Goal: Information Seeking & Learning: Check status

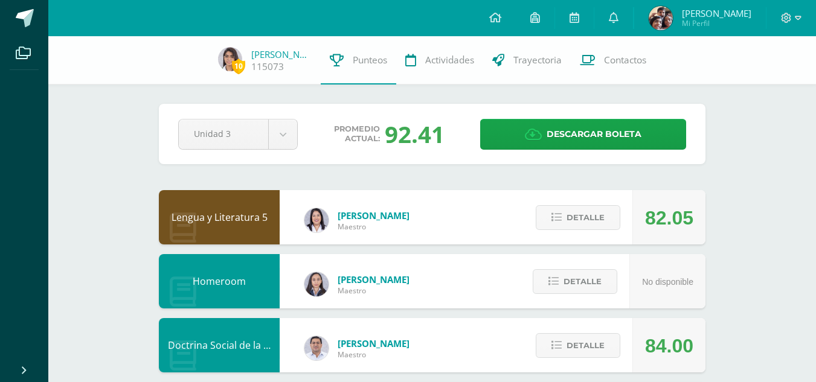
click at [564, 216] on button "Detalle" at bounding box center [577, 217] width 85 height 25
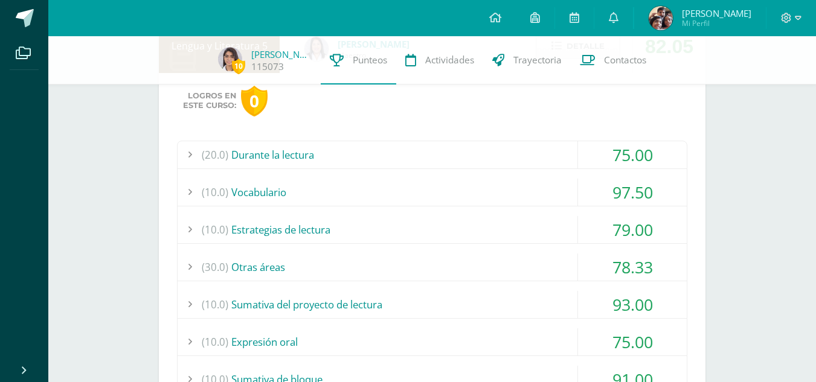
scroll to position [192, 0]
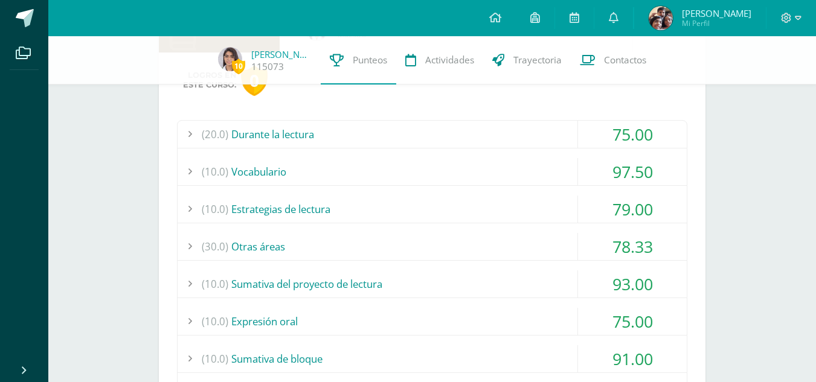
click at [494, 127] on div "(20.0) Durante la lectura" at bounding box center [431, 134] width 509 height 27
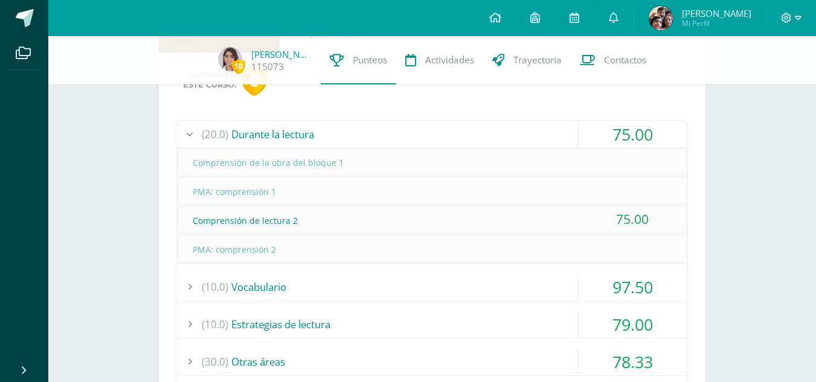
click at [494, 127] on div "(20.0) Durante la lectura" at bounding box center [431, 134] width 509 height 27
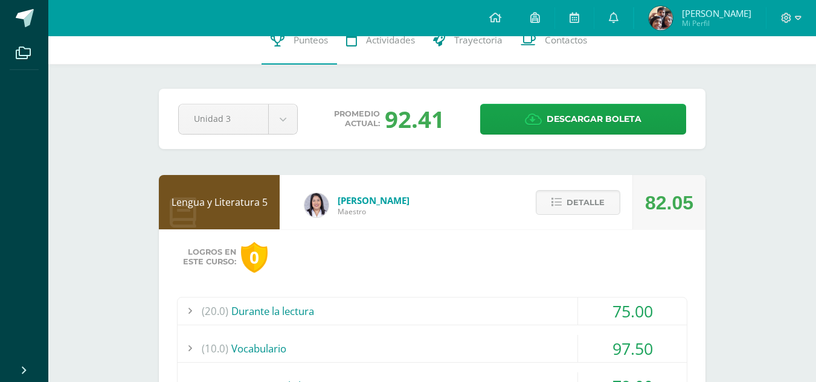
scroll to position [0, 0]
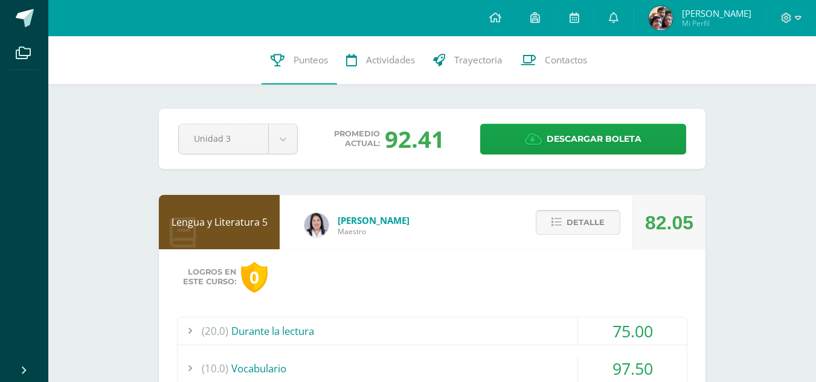
click at [545, 229] on button "Detalle" at bounding box center [577, 222] width 85 height 25
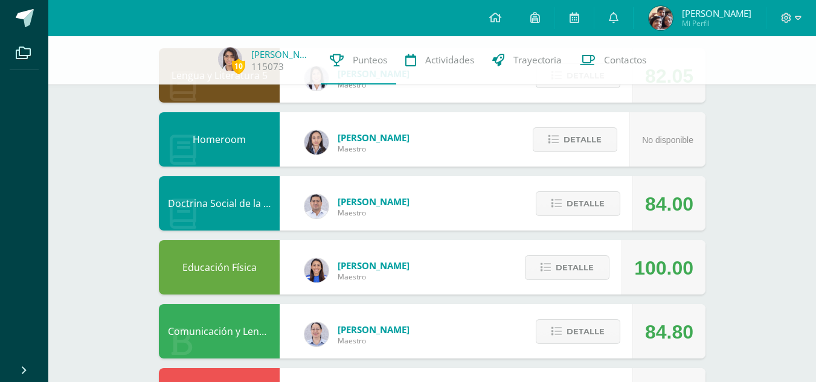
scroll to position [159, 0]
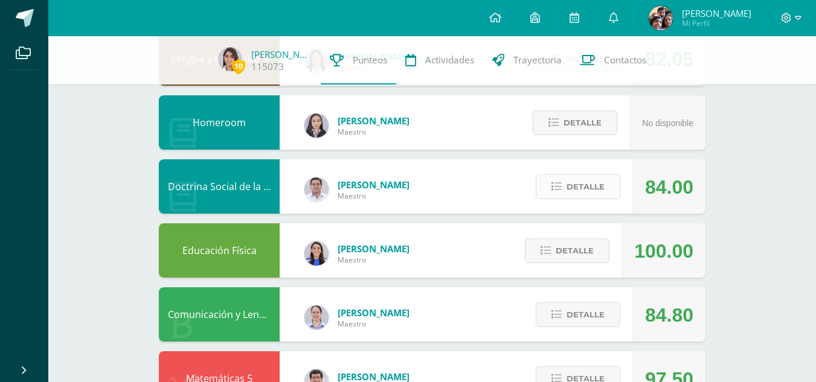
click at [571, 188] on span "Detalle" at bounding box center [585, 187] width 38 height 22
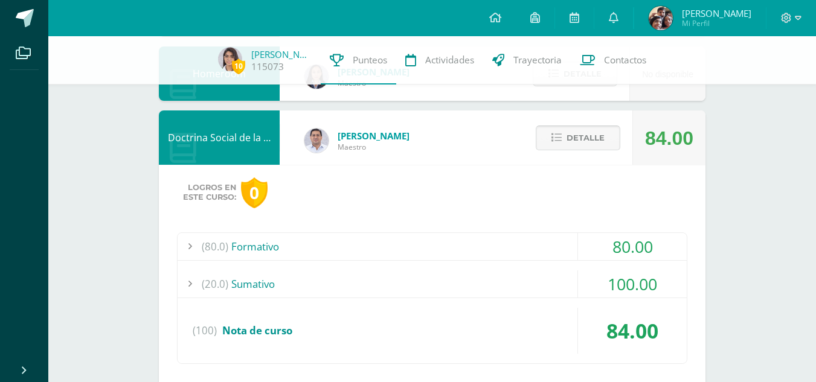
scroll to position [213, 0]
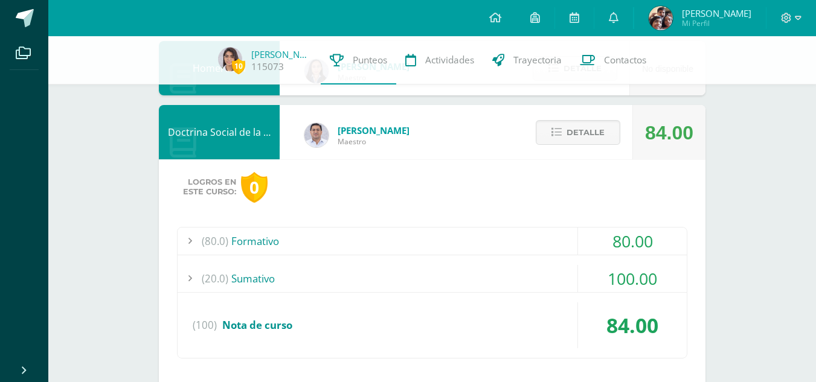
click at [547, 267] on div "(20.0) Sumativo" at bounding box center [431, 278] width 509 height 27
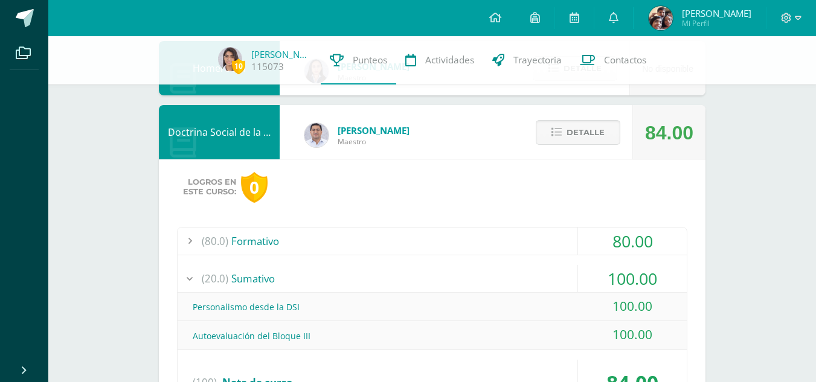
click at [547, 267] on div "(20.0) Sumativo" at bounding box center [431, 278] width 509 height 27
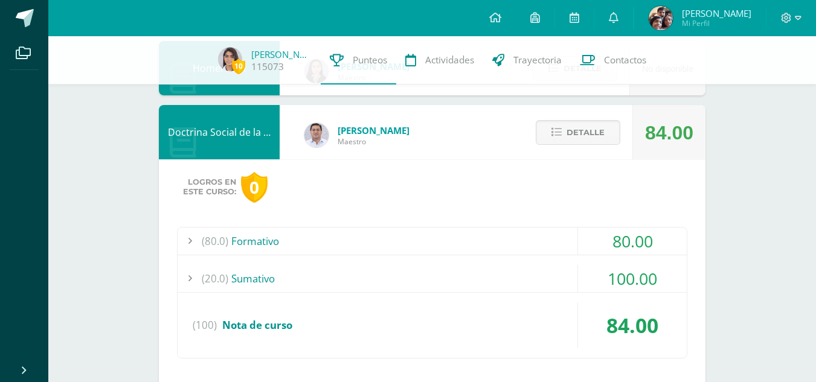
click at [543, 244] on div "(80.0) Formativo" at bounding box center [431, 241] width 509 height 27
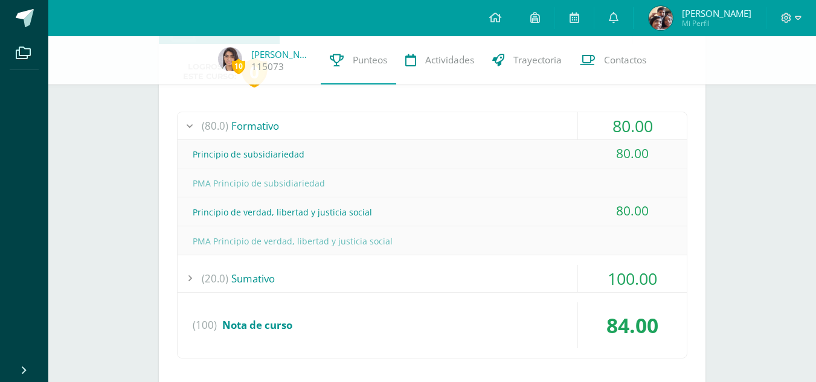
scroll to position [331, 0]
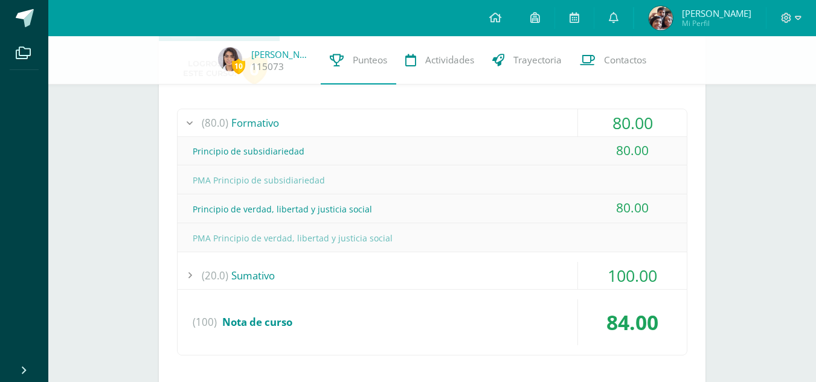
click at [514, 121] on div "(80.0) Formativo" at bounding box center [431, 122] width 509 height 27
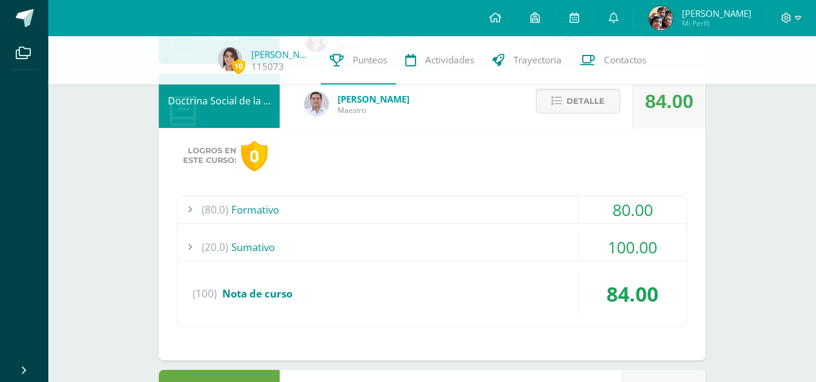
scroll to position [244, 0]
click at [596, 94] on span "Detalle" at bounding box center [585, 102] width 38 height 22
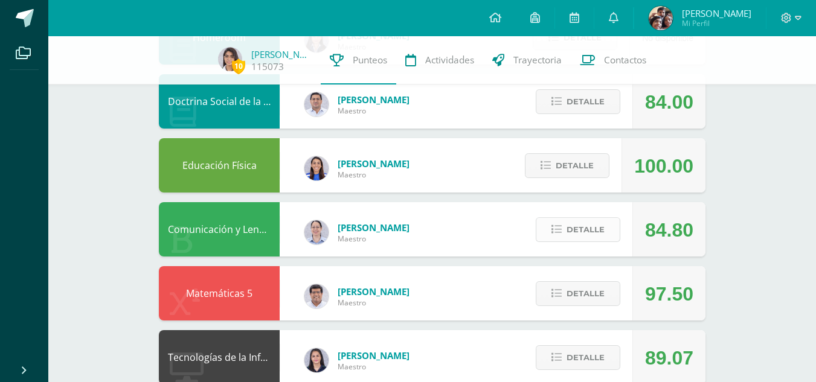
click at [589, 226] on span "Detalle" at bounding box center [585, 230] width 38 height 22
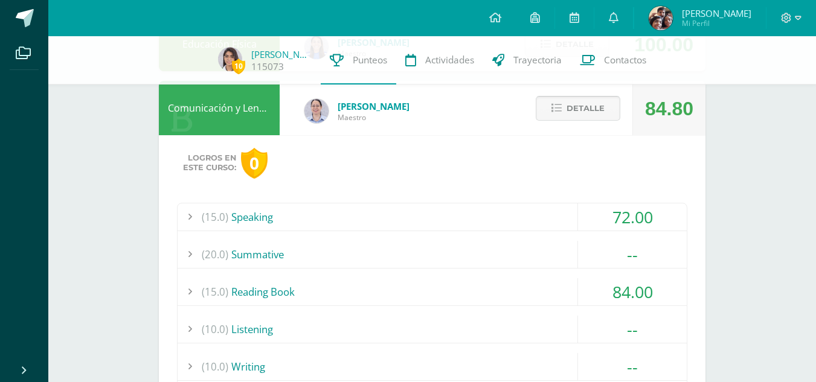
scroll to position [366, 0]
click at [553, 215] on div "(15.0) Speaking" at bounding box center [431, 216] width 509 height 27
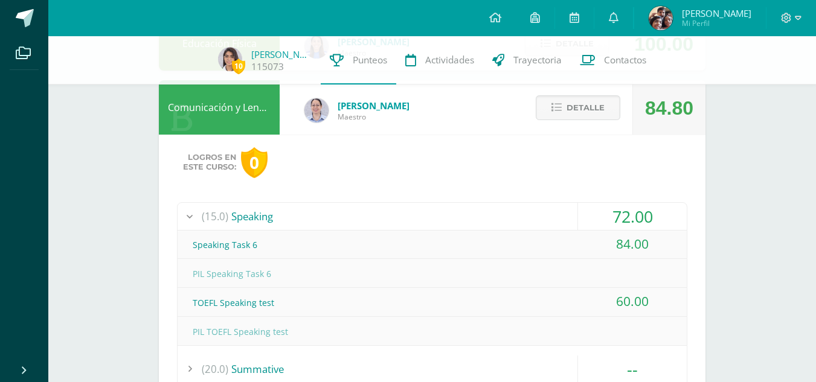
click at [553, 215] on div "(15.0) Speaking" at bounding box center [431, 216] width 509 height 27
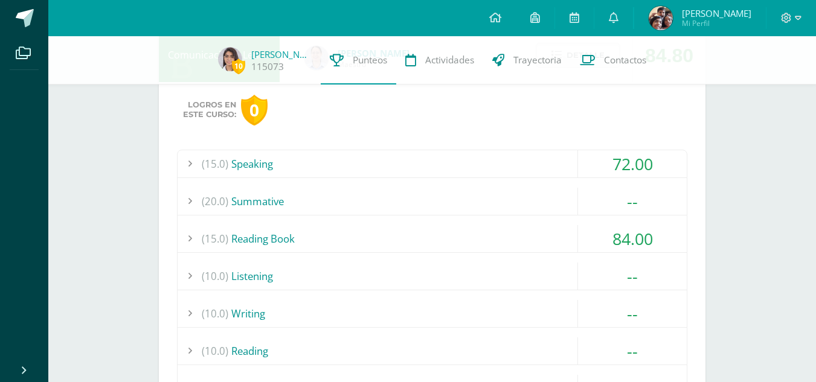
scroll to position [428, 0]
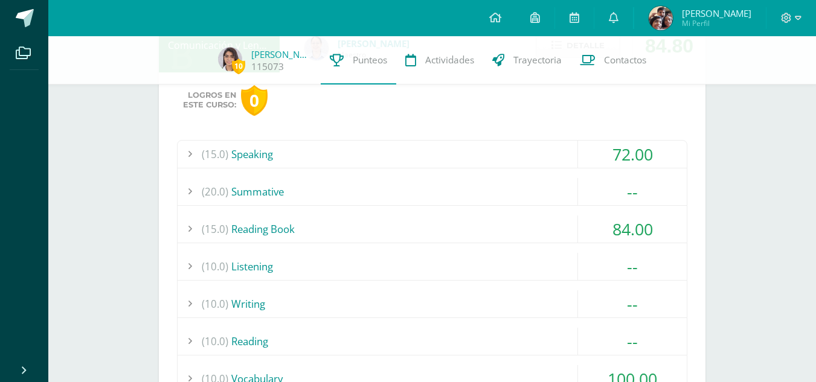
click at [541, 162] on div "(15.0) Speaking" at bounding box center [431, 154] width 509 height 27
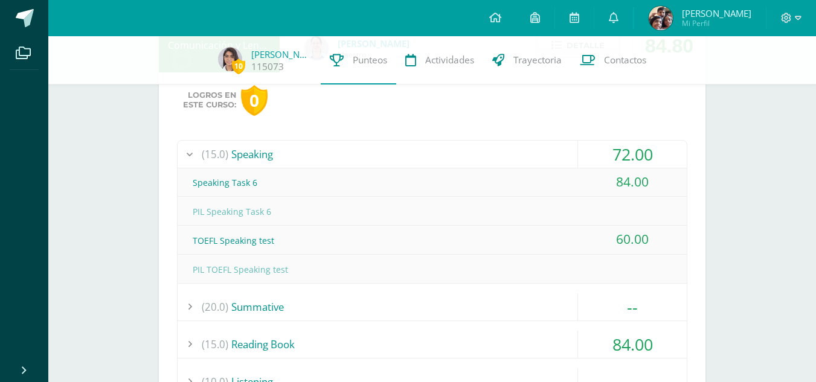
click at [541, 162] on div "(15.0) Speaking" at bounding box center [431, 154] width 509 height 27
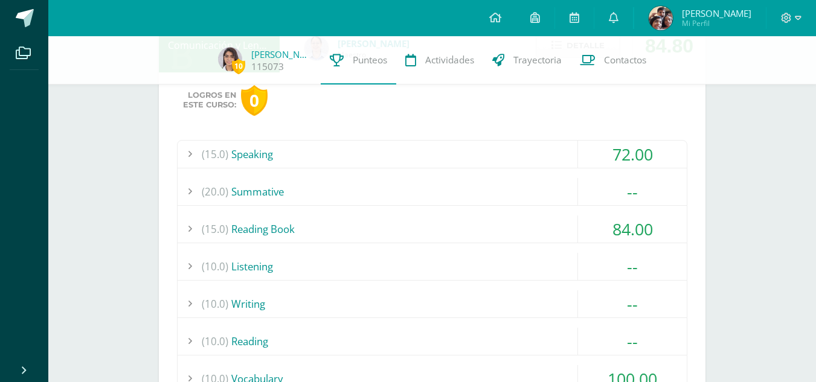
click at [535, 183] on div "(20.0) Summative" at bounding box center [431, 191] width 509 height 27
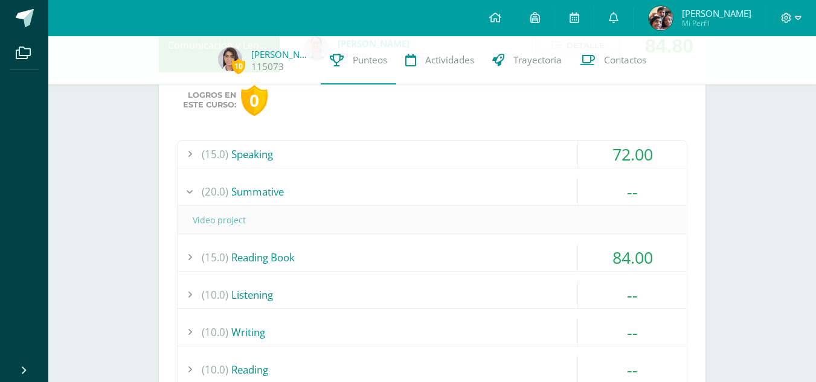
click at [535, 183] on div "(20.0) Summative" at bounding box center [431, 191] width 509 height 27
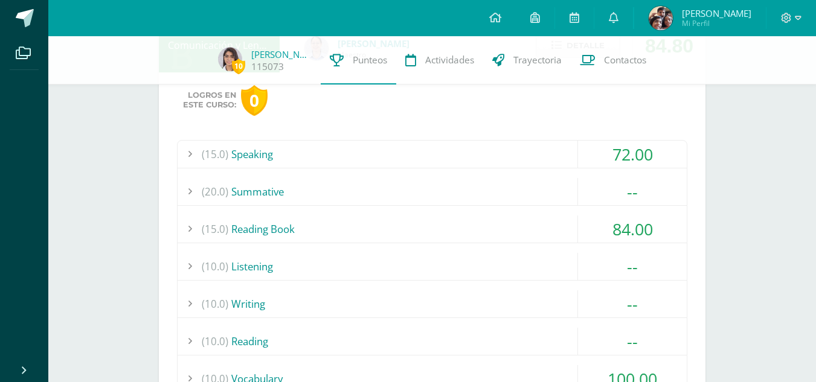
click at [527, 220] on div "(15.0) Reading Book" at bounding box center [431, 229] width 509 height 27
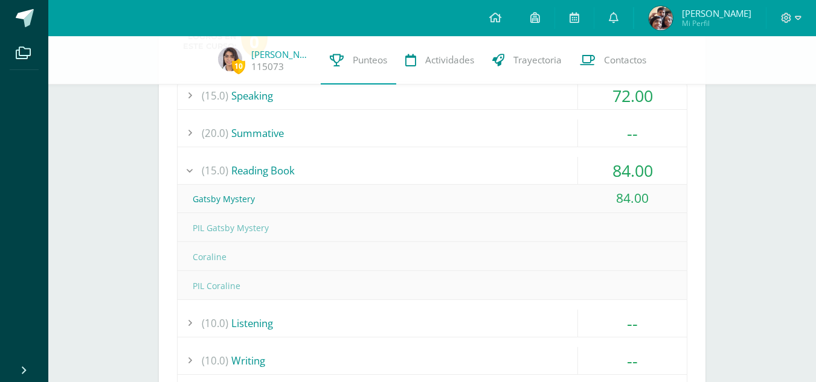
scroll to position [490, 0]
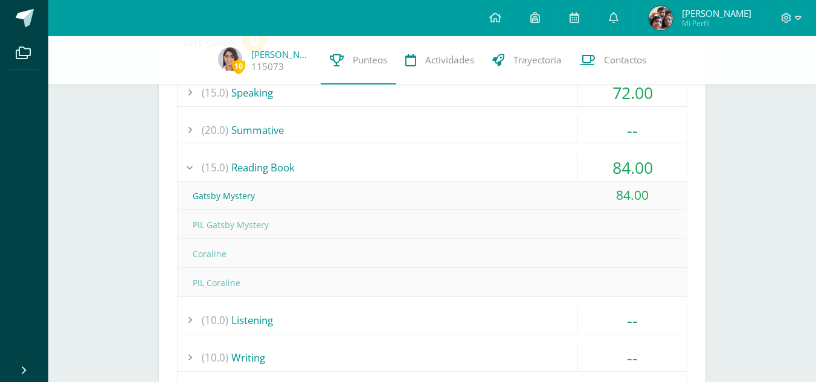
click at [507, 160] on div "(15.0) Reading Book" at bounding box center [431, 167] width 509 height 27
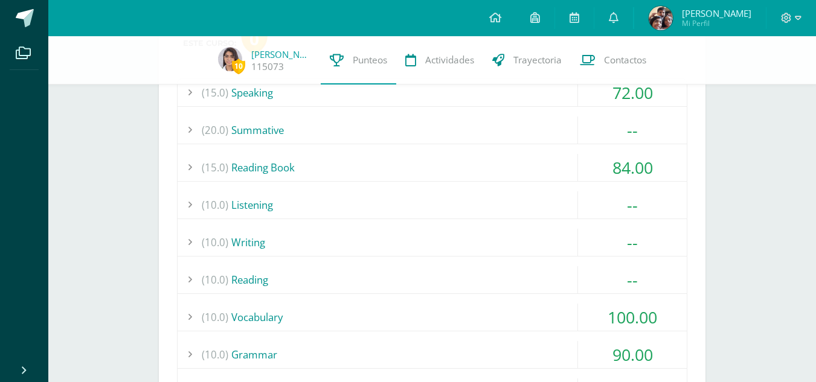
click at [507, 160] on div "(15.0) Reading Book" at bounding box center [431, 167] width 509 height 27
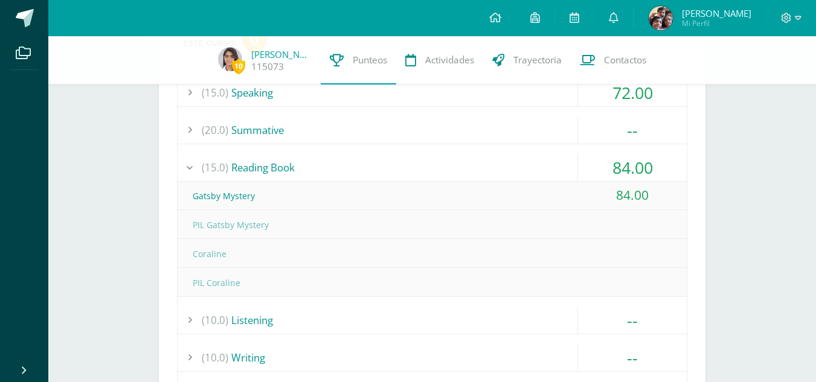
click at [507, 160] on div "(15.0) Reading Book" at bounding box center [431, 167] width 509 height 27
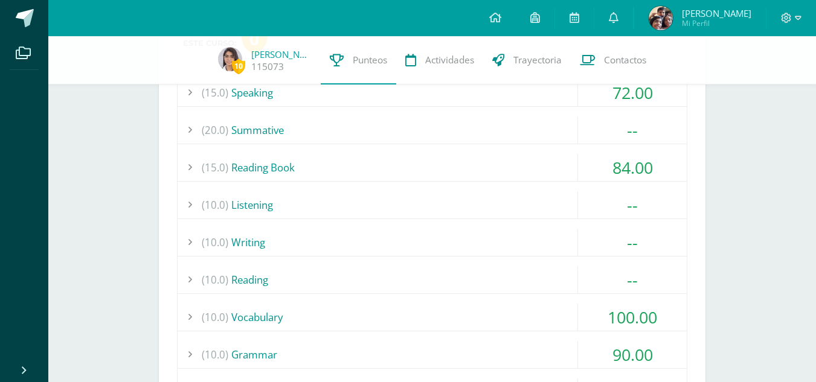
click at [498, 170] on div "(15.0) Reading Book" at bounding box center [431, 167] width 509 height 27
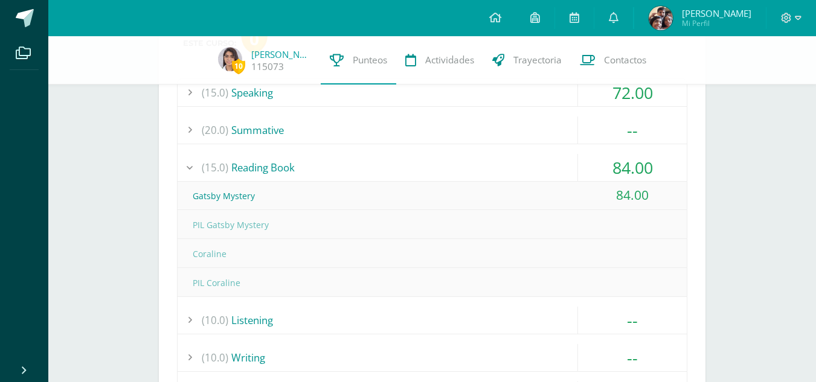
click at [514, 166] on div "(15.0) Reading Book" at bounding box center [431, 167] width 509 height 27
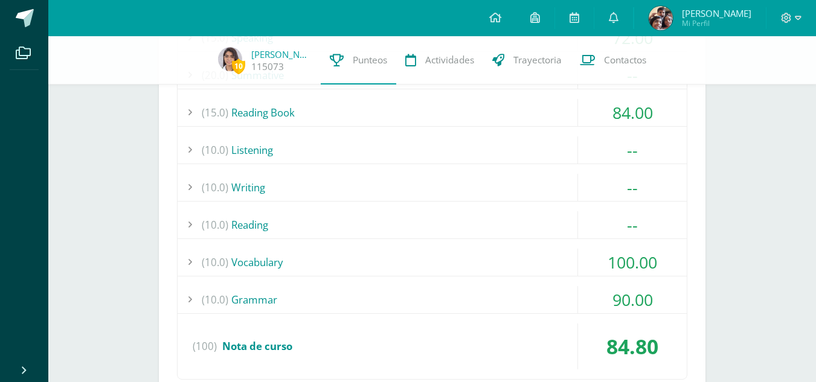
scroll to position [552, 0]
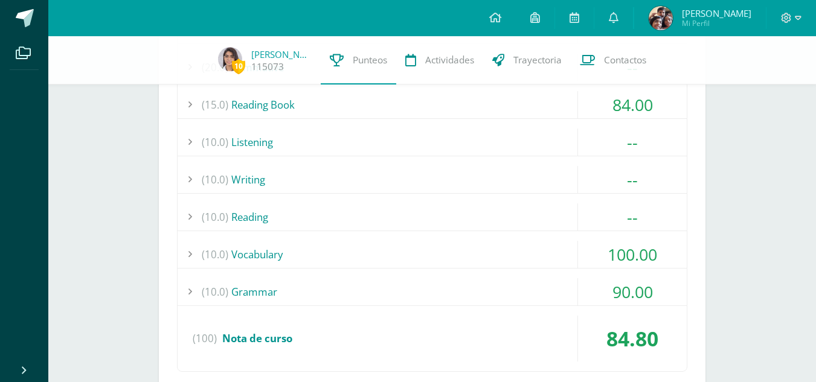
click at [432, 203] on div "(10.0) Reading" at bounding box center [431, 216] width 509 height 27
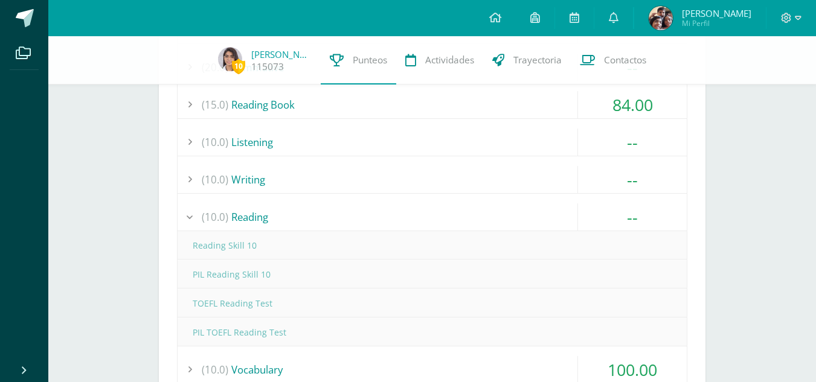
click at [432, 203] on div "(10.0) Reading" at bounding box center [431, 216] width 509 height 27
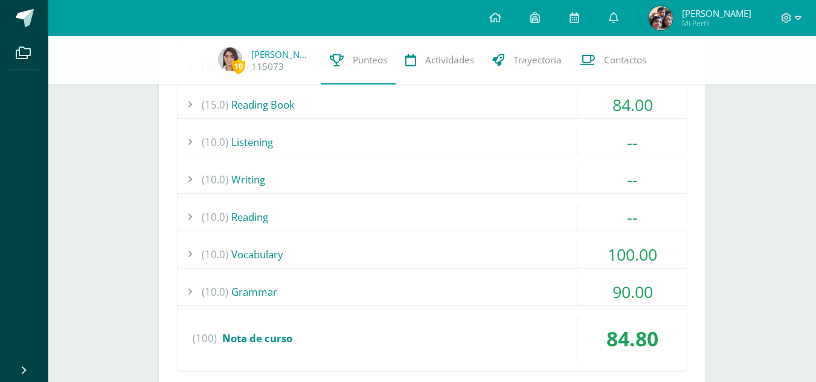
click at [432, 203] on div "(10.0) Reading" at bounding box center [431, 216] width 509 height 27
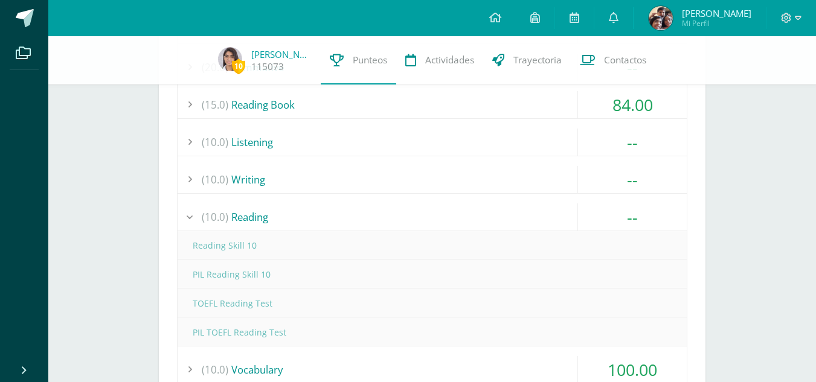
click at [432, 203] on div "(10.0) Reading" at bounding box center [431, 216] width 509 height 27
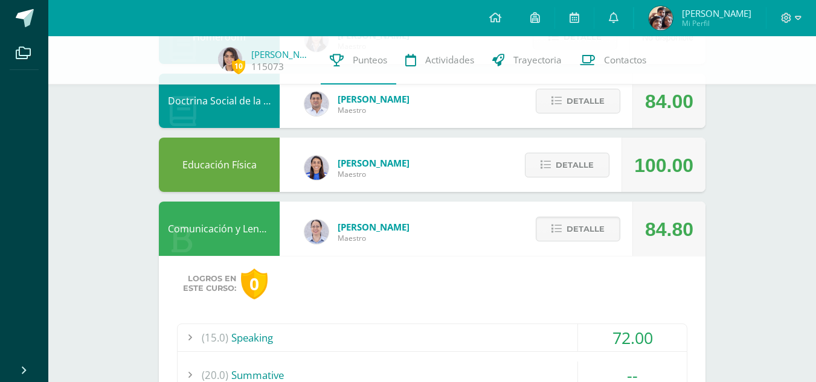
scroll to position [171, 0]
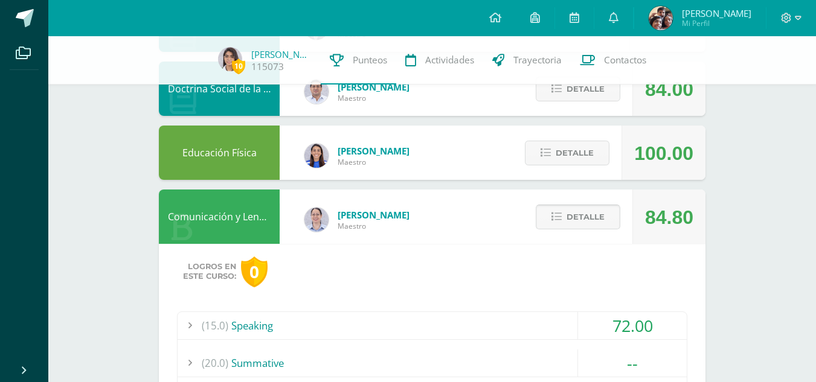
click at [567, 220] on span "Detalle" at bounding box center [585, 217] width 38 height 22
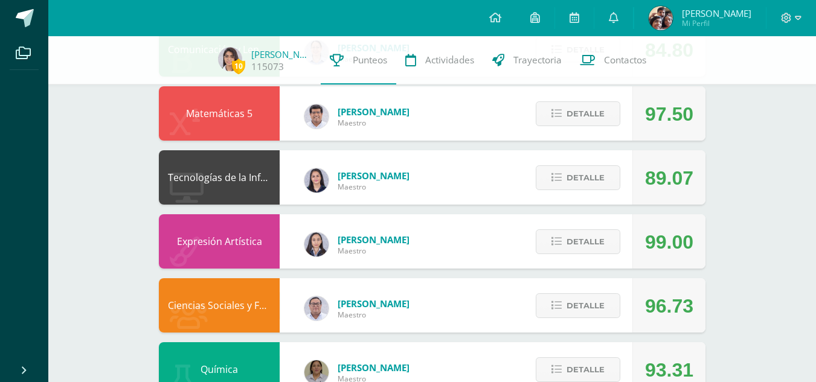
scroll to position [425, 0]
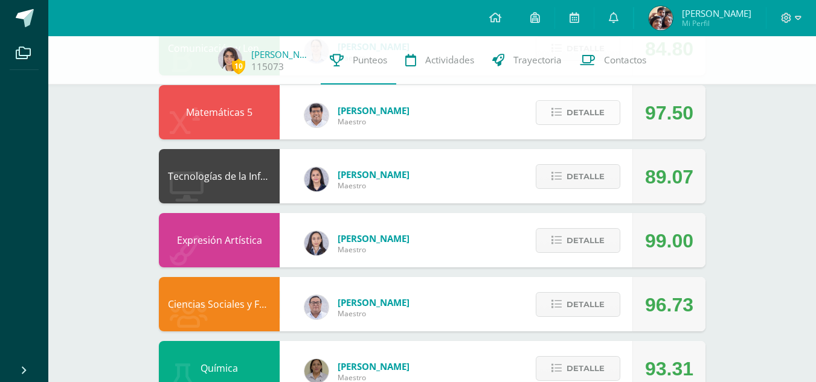
click at [569, 105] on span "Detalle" at bounding box center [585, 112] width 38 height 22
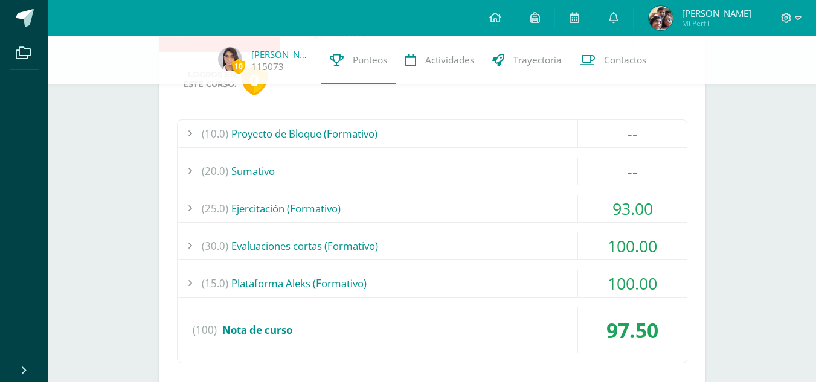
scroll to position [518, 0]
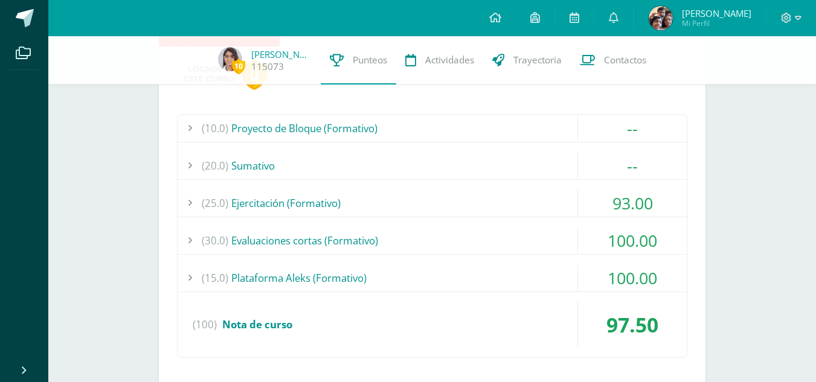
click at [521, 161] on div "(20.0) Sumativo" at bounding box center [431, 165] width 509 height 27
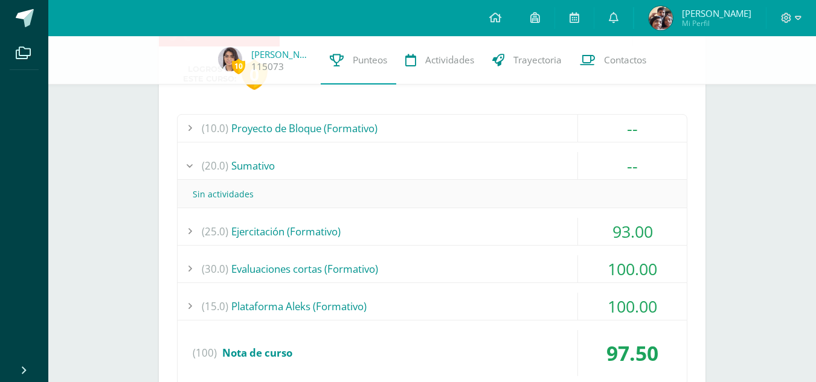
click at [521, 161] on div "(20.0) Sumativo" at bounding box center [431, 165] width 509 height 27
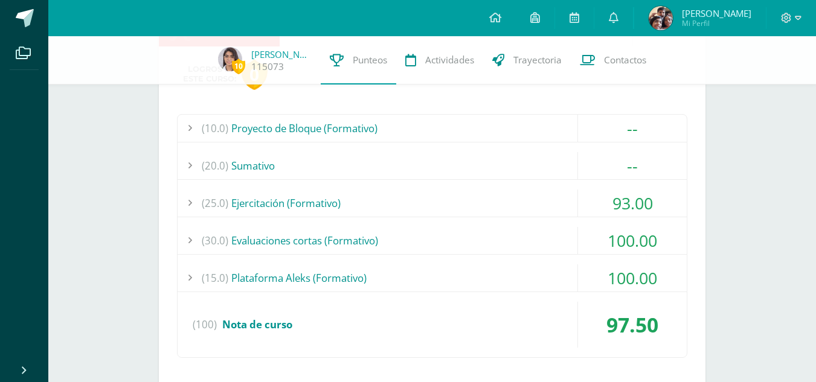
click at [528, 118] on div "(10.0) Proyecto de Bloque (Formativo)" at bounding box center [431, 128] width 509 height 27
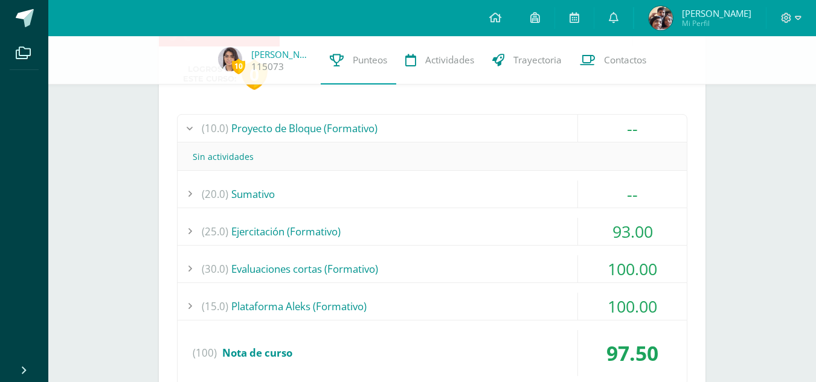
click at [528, 118] on div "(10.0) Proyecto de Bloque (Formativo)" at bounding box center [431, 128] width 509 height 27
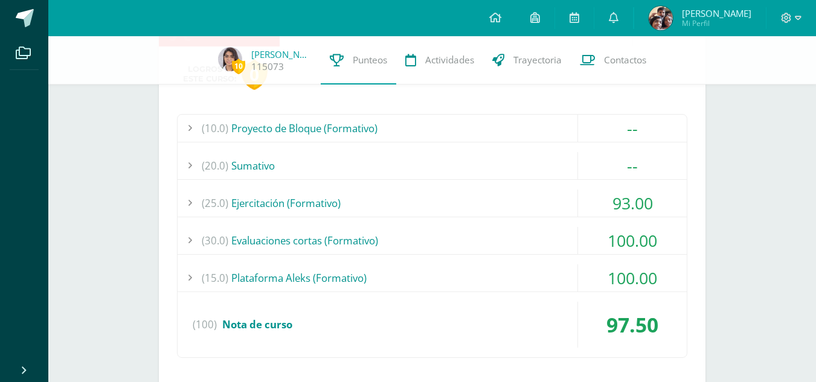
click at [502, 238] on div "(30.0) Evaluaciones cortas (Formativo)" at bounding box center [431, 240] width 509 height 27
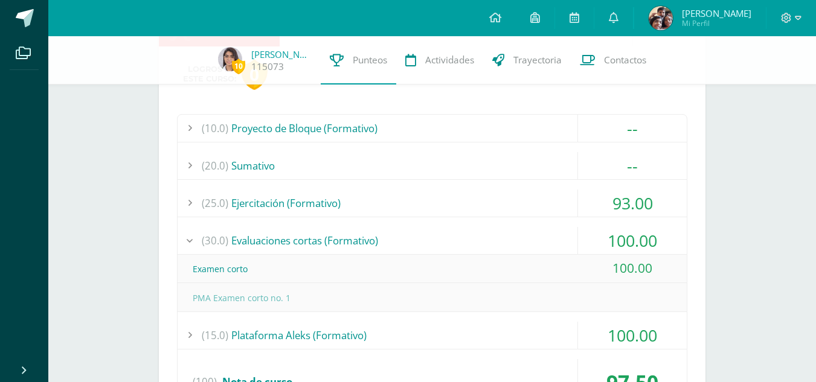
click at [502, 238] on div "(30.0) Evaluaciones cortas (Formativo)" at bounding box center [431, 240] width 509 height 27
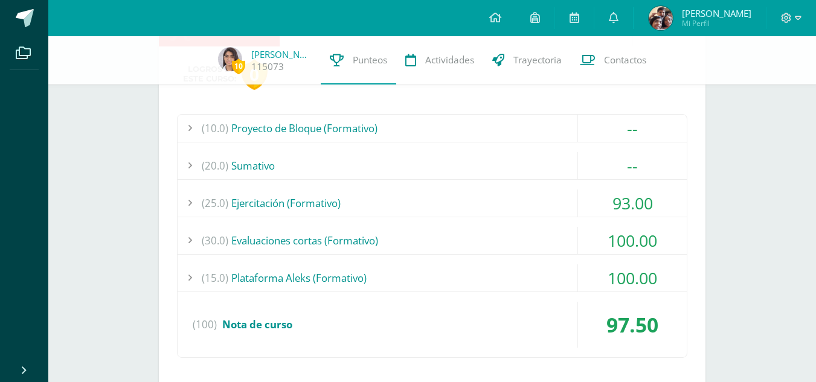
click at [499, 268] on div "(15.0) Plataforma Aleks (Formativo)" at bounding box center [431, 277] width 509 height 27
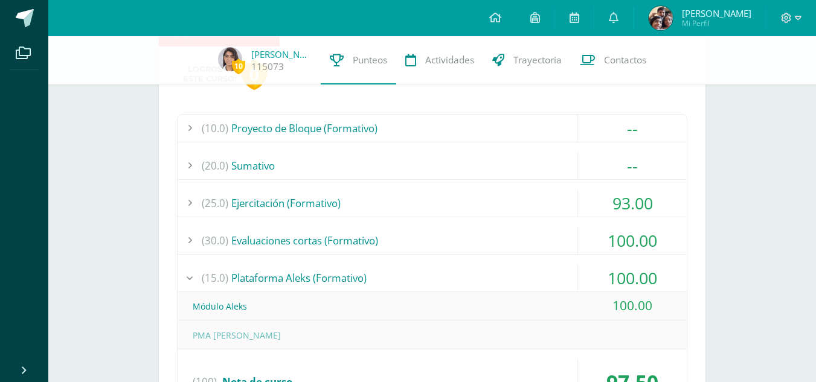
click at [499, 268] on div "(15.0) Plataforma Aleks (Formativo)" at bounding box center [431, 277] width 509 height 27
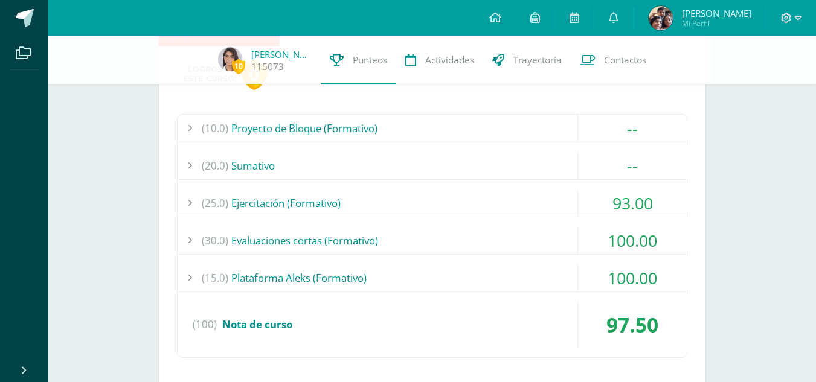
click at [496, 208] on div "(25.0) Ejercitación (Formativo)" at bounding box center [431, 203] width 509 height 27
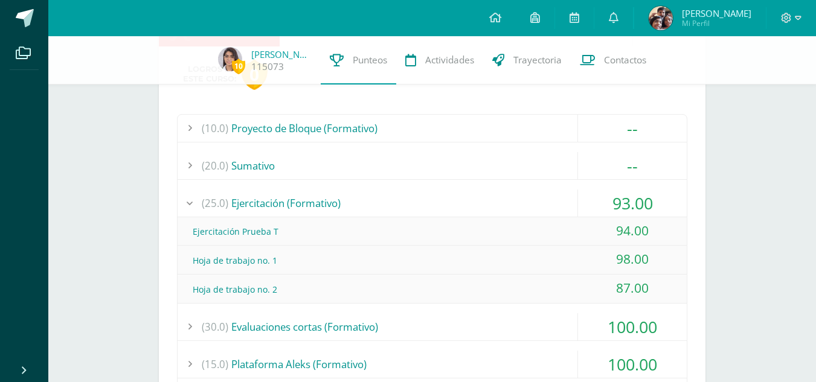
click at [496, 208] on div "(25.0) Ejercitación (Formativo)" at bounding box center [431, 203] width 509 height 27
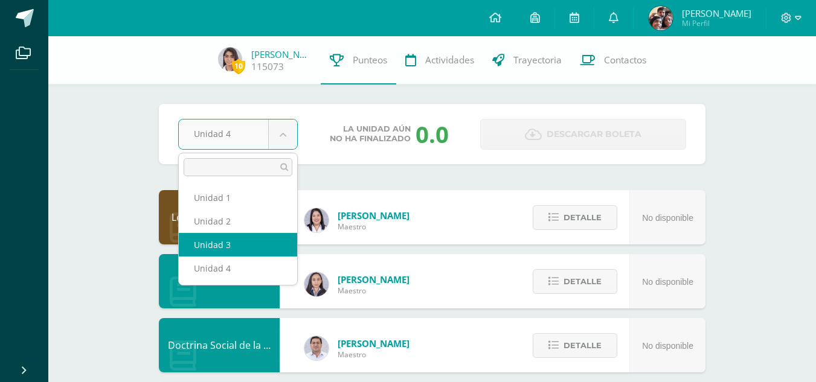
select select "Unidad 3"
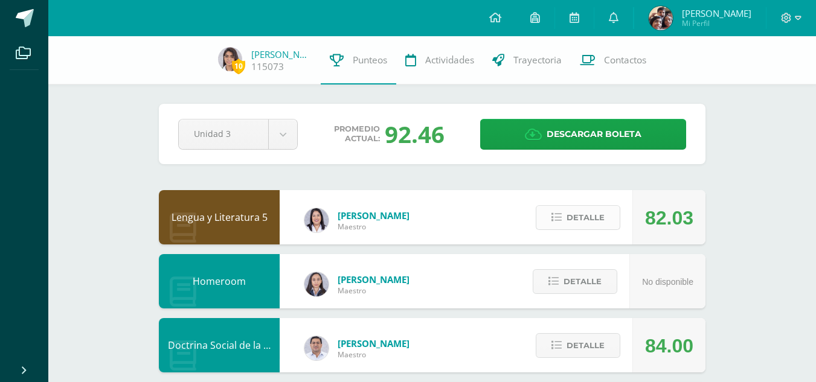
click at [599, 212] on span "Detalle" at bounding box center [585, 217] width 38 height 22
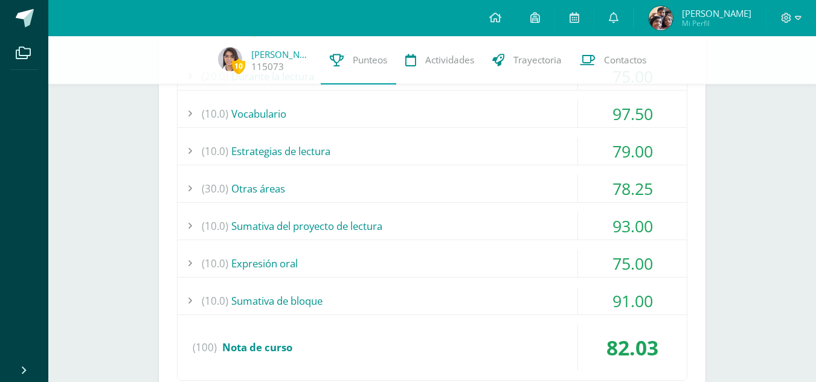
scroll to position [252, 0]
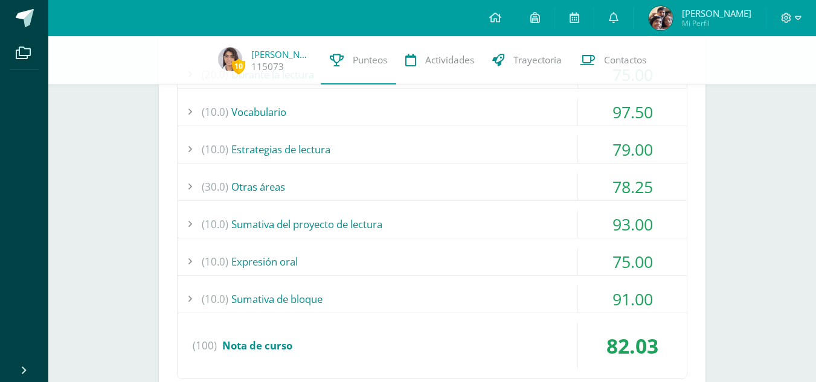
click at [348, 180] on div "(30.0) Otras áreas" at bounding box center [431, 186] width 509 height 27
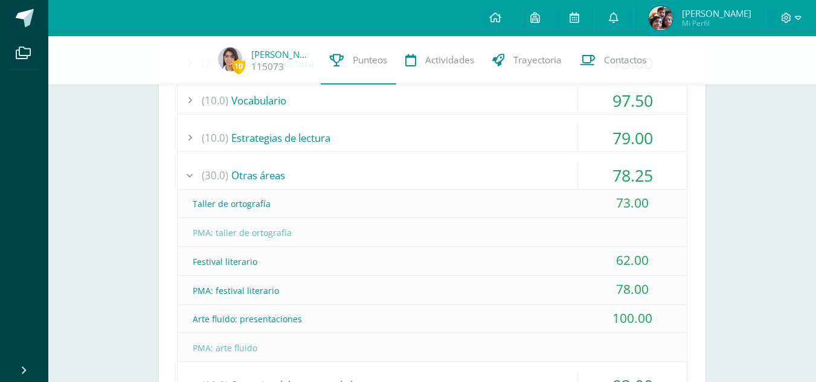
scroll to position [279, 0]
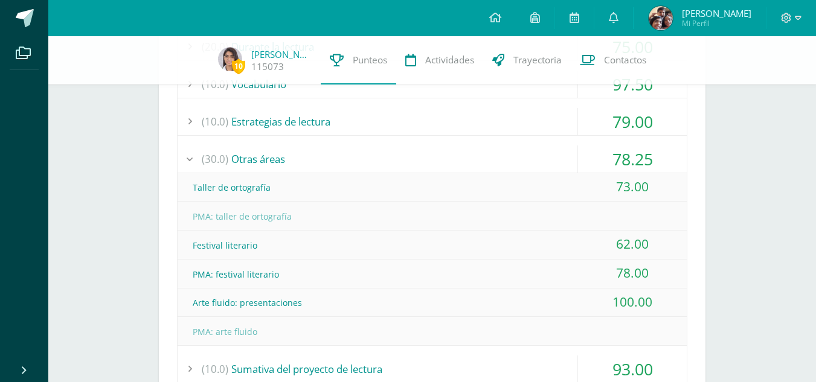
drag, startPoint x: 621, startPoint y: 271, endPoint x: 652, endPoint y: 269, distance: 30.8
click at [652, 269] on div "78.00" at bounding box center [632, 273] width 109 height 27
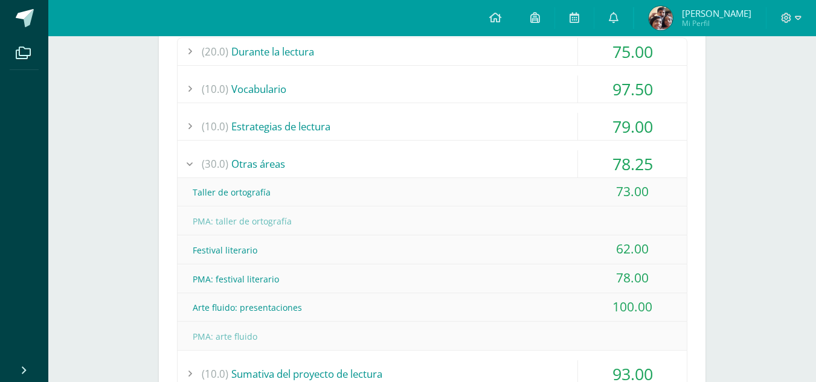
scroll to position [0, 0]
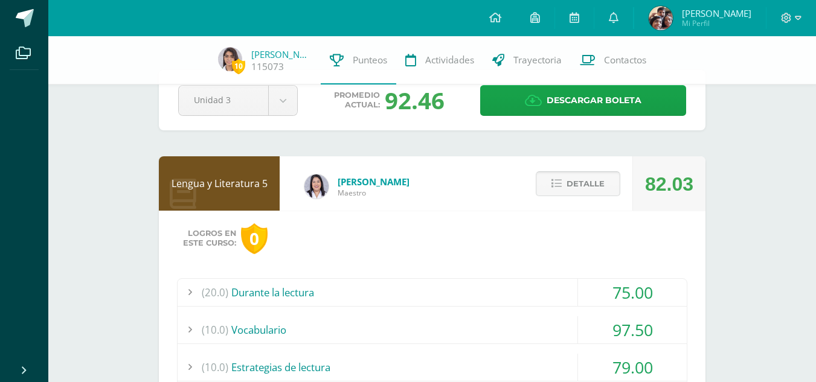
click at [561, 193] on button "Detalle" at bounding box center [577, 183] width 85 height 25
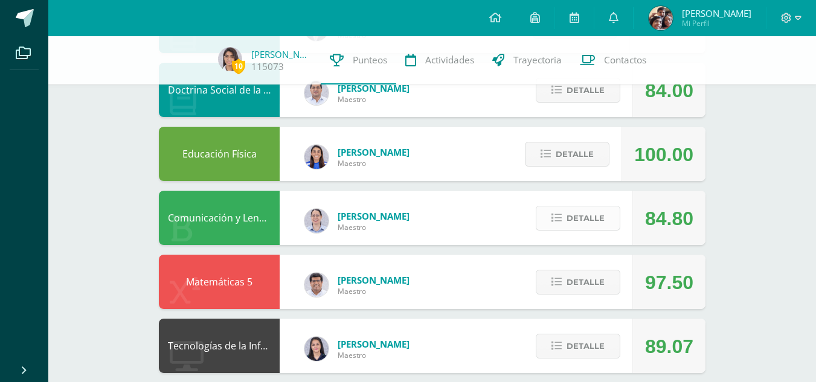
scroll to position [256, 0]
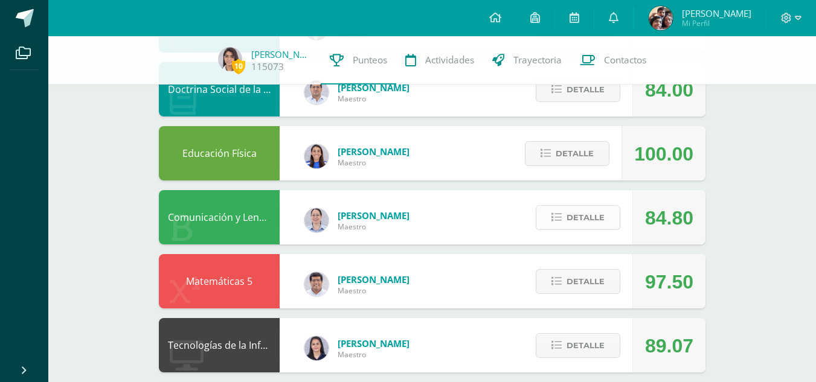
click at [555, 228] on button "Detalle" at bounding box center [577, 217] width 85 height 25
